Goal: Task Accomplishment & Management: Manage account settings

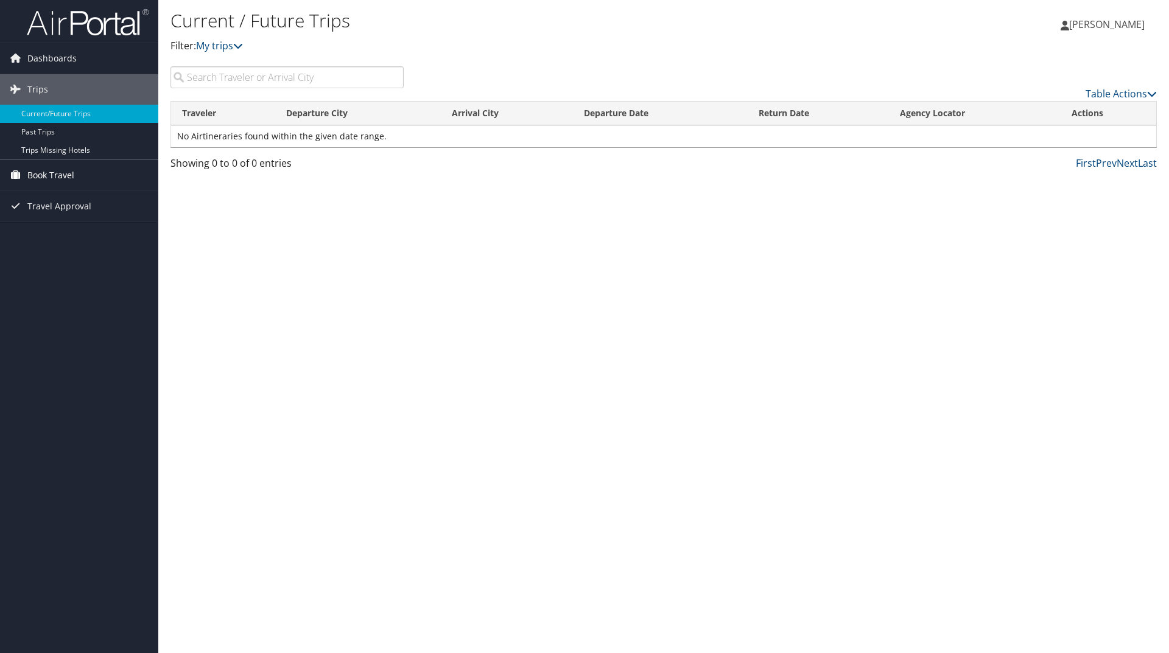
click at [53, 174] on span "Book Travel" at bounding box center [50, 175] width 47 height 30
click at [46, 147] on link "Trips Missing Hotels" at bounding box center [79, 150] width 158 height 18
click at [51, 131] on link "Past Trips" at bounding box center [79, 132] width 158 height 18
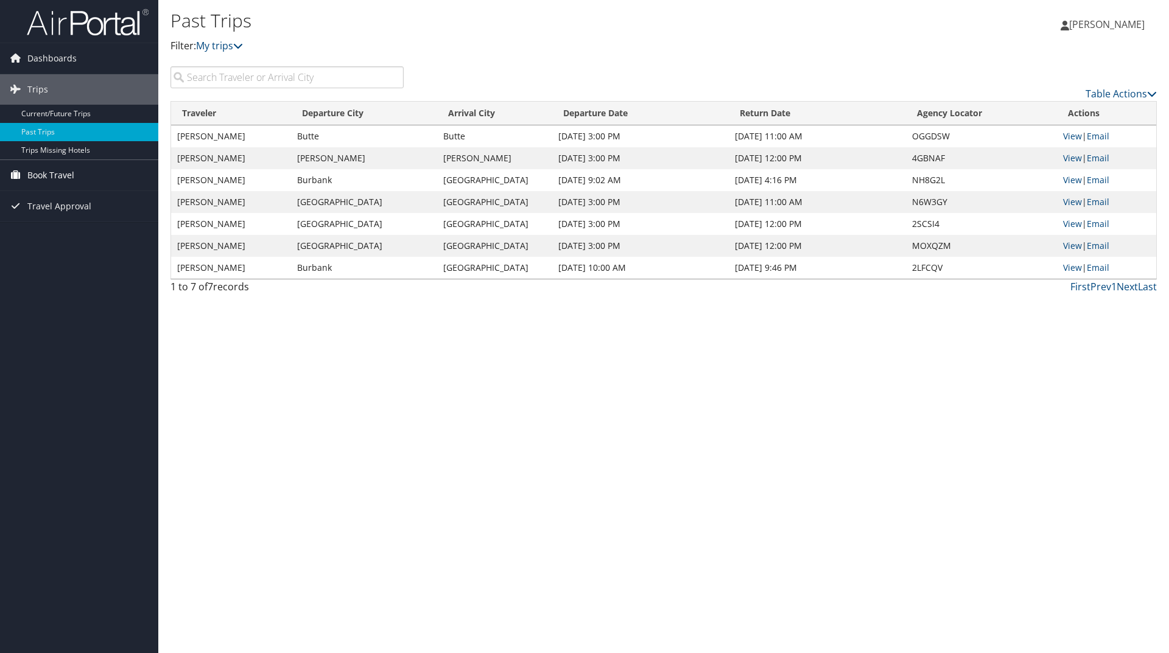
click at [47, 175] on span "Book Travel" at bounding box center [50, 175] width 47 height 30
click at [57, 238] on link "Book/Manage Online Trips" at bounding box center [79, 236] width 158 height 18
